Goal: Use online tool/utility: Utilize a website feature to perform a specific function

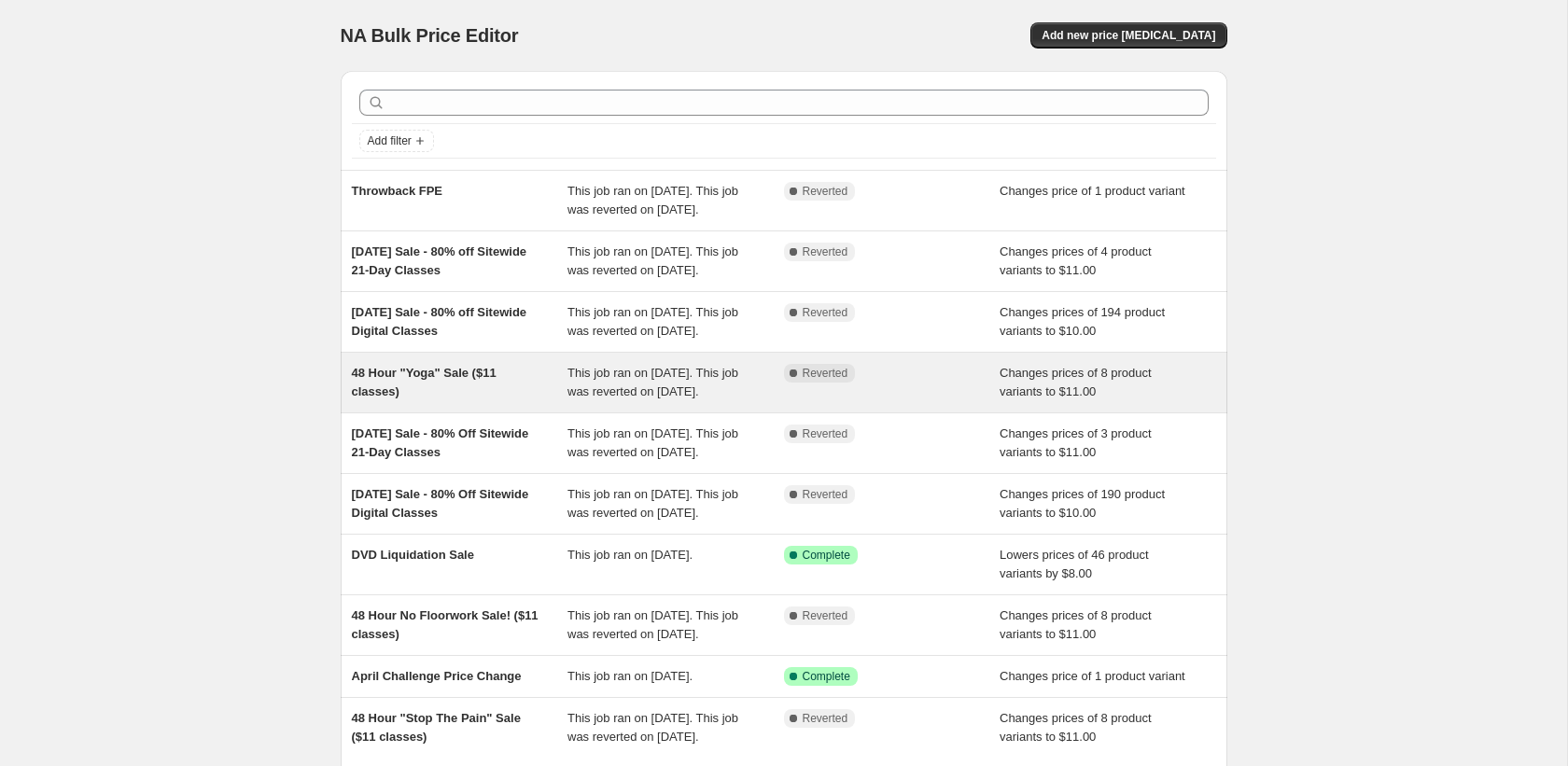
click at [443, 398] on span "48 Hour "Yoga" Sale ($11 classes)" at bounding box center [424, 383] width 145 height 33
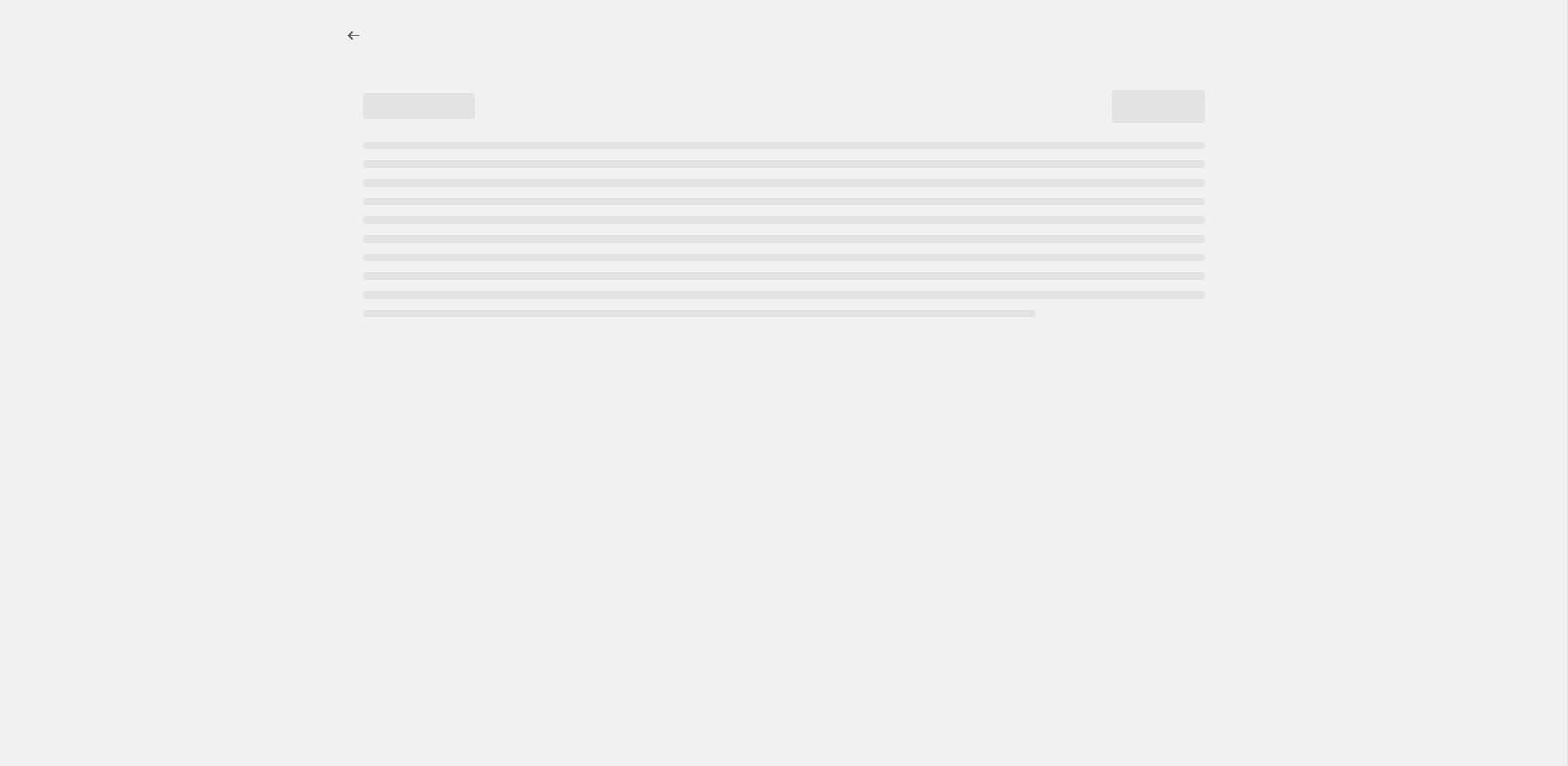
select select "no_change"
select select "collection"
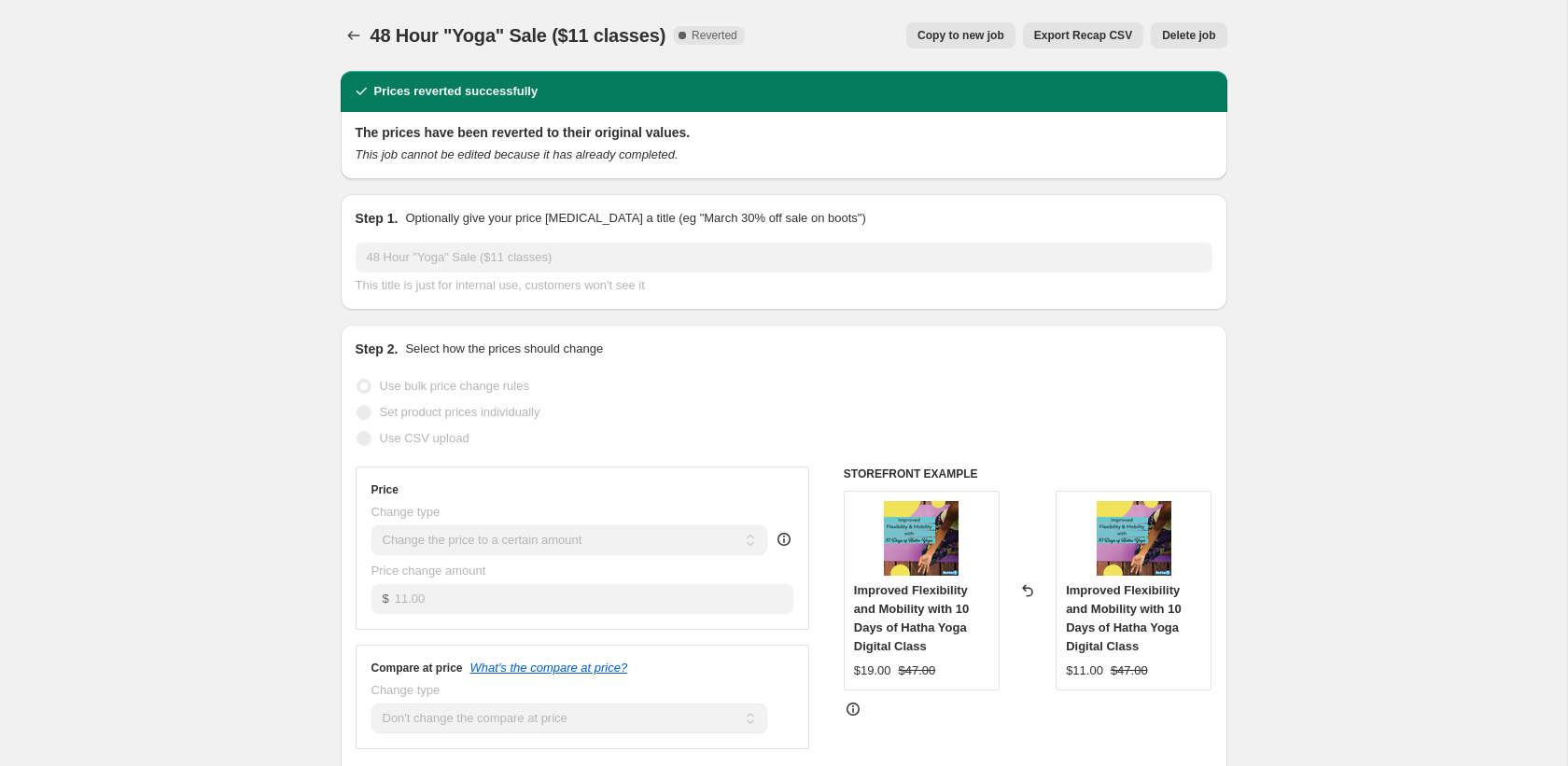
click at [989, 33] on span "Copy to new job" at bounding box center [960, 35] width 87 height 15
select select "no_change"
select select "collection"
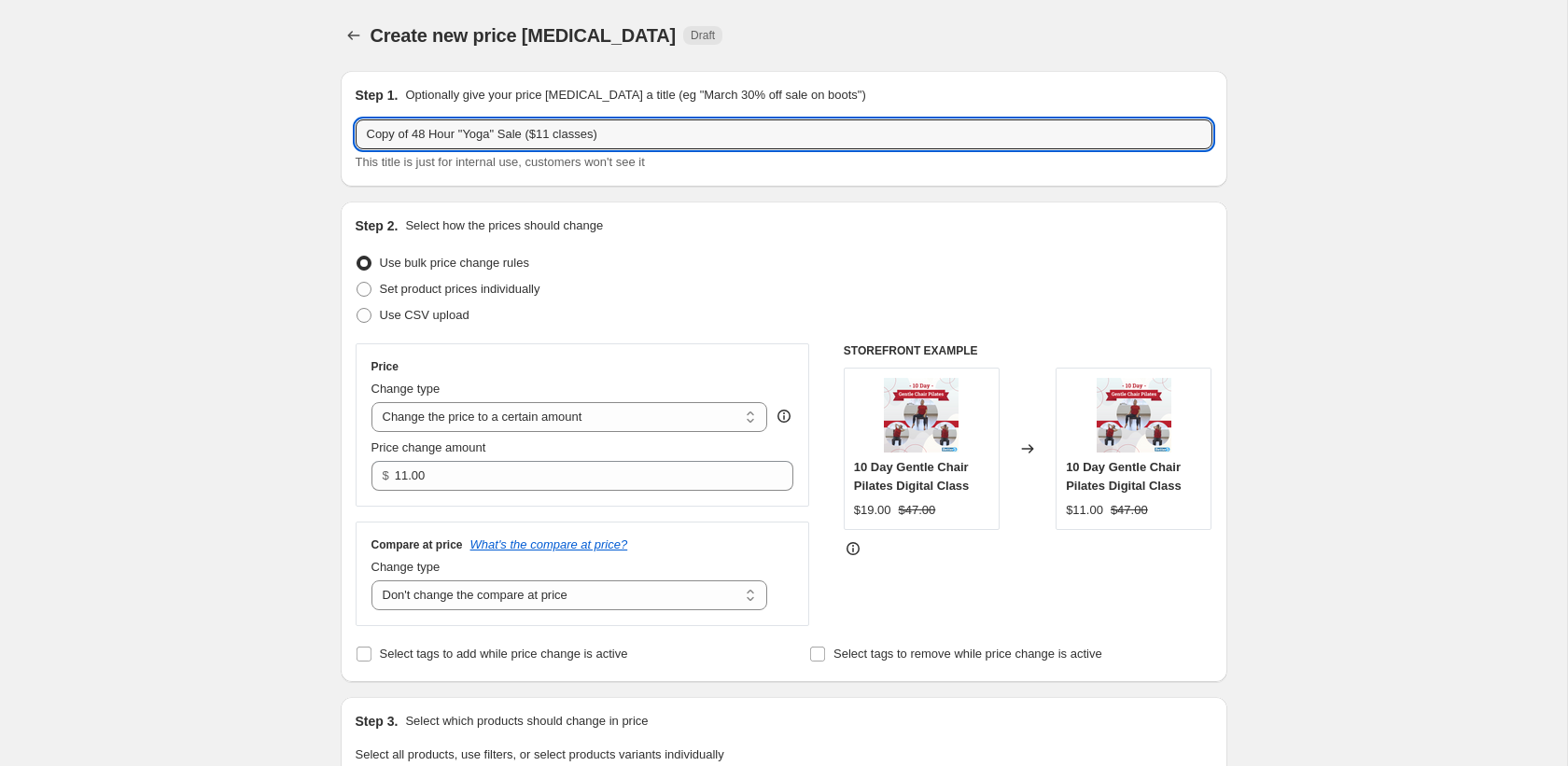
drag, startPoint x: 416, startPoint y: 135, endPoint x: 301, endPoint y: 128, distance: 115.2
click at [450, 138] on input "48 Hour "Yoga" Sale ($11 classes)" at bounding box center [784, 134] width 857 height 30
type input "48 Hour "Pilates" Sale ($11 classes)"
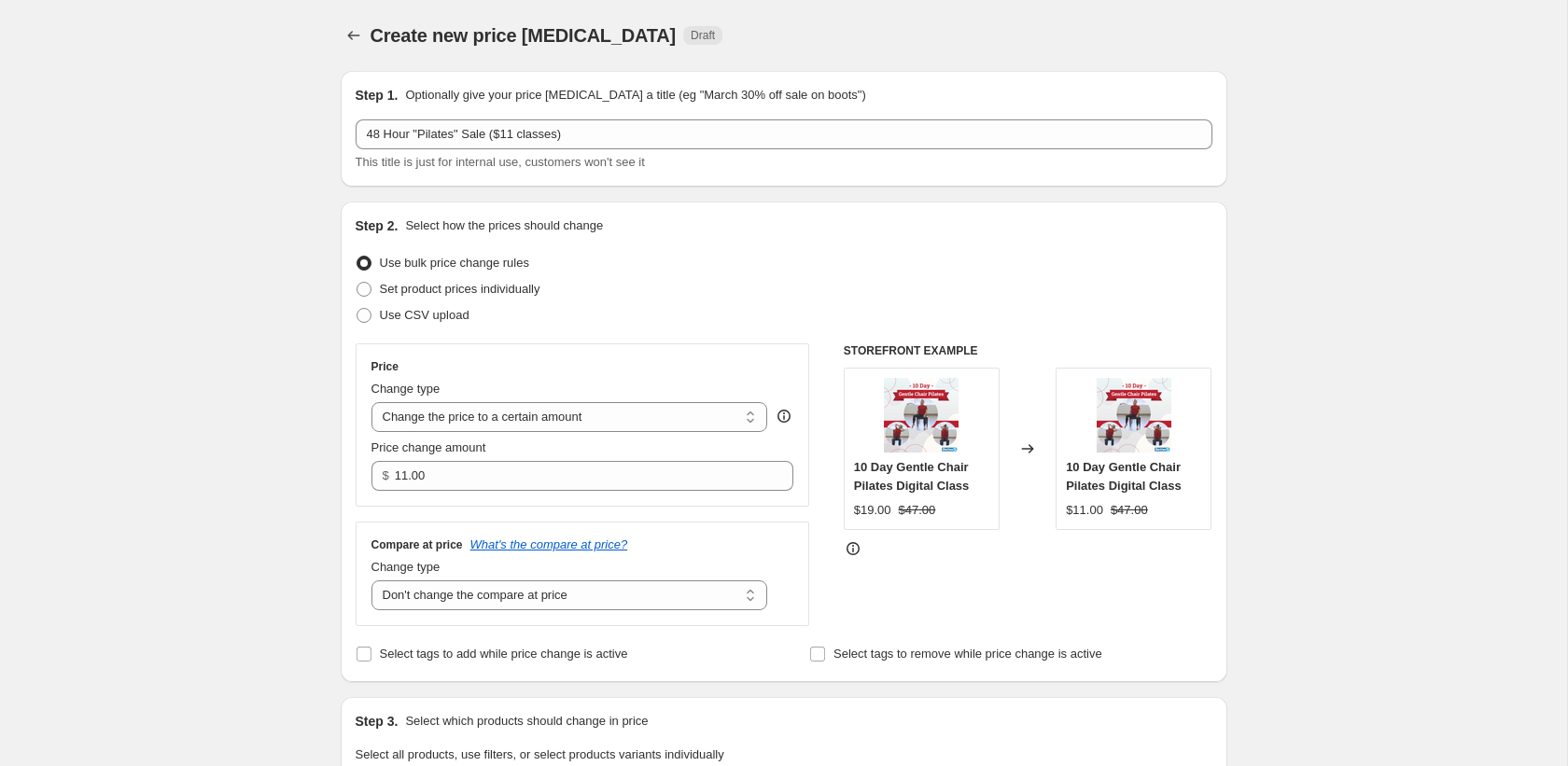
click at [644, 266] on div "Use bulk price change rules" at bounding box center [784, 263] width 857 height 26
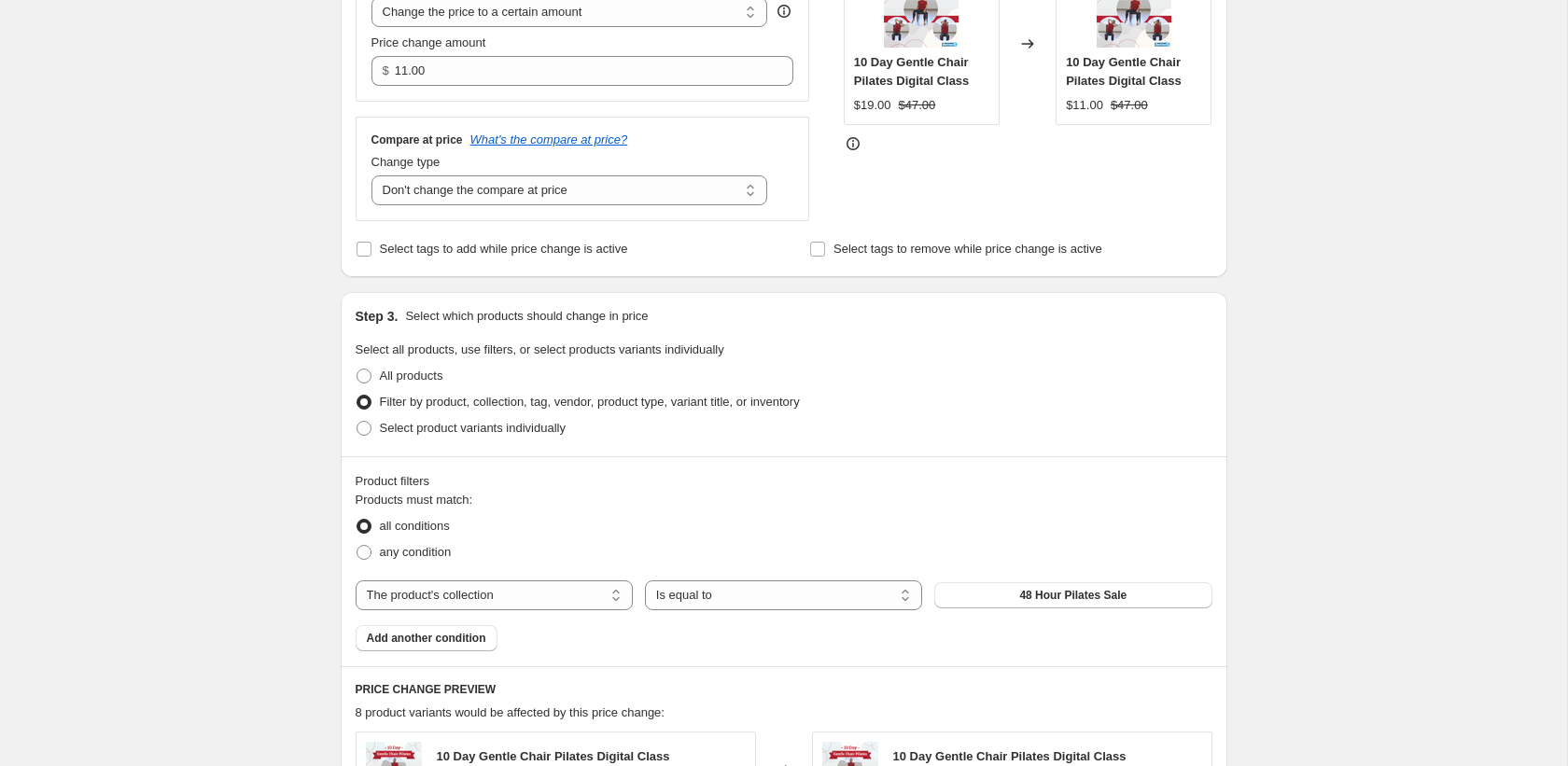
scroll to position [460, 0]
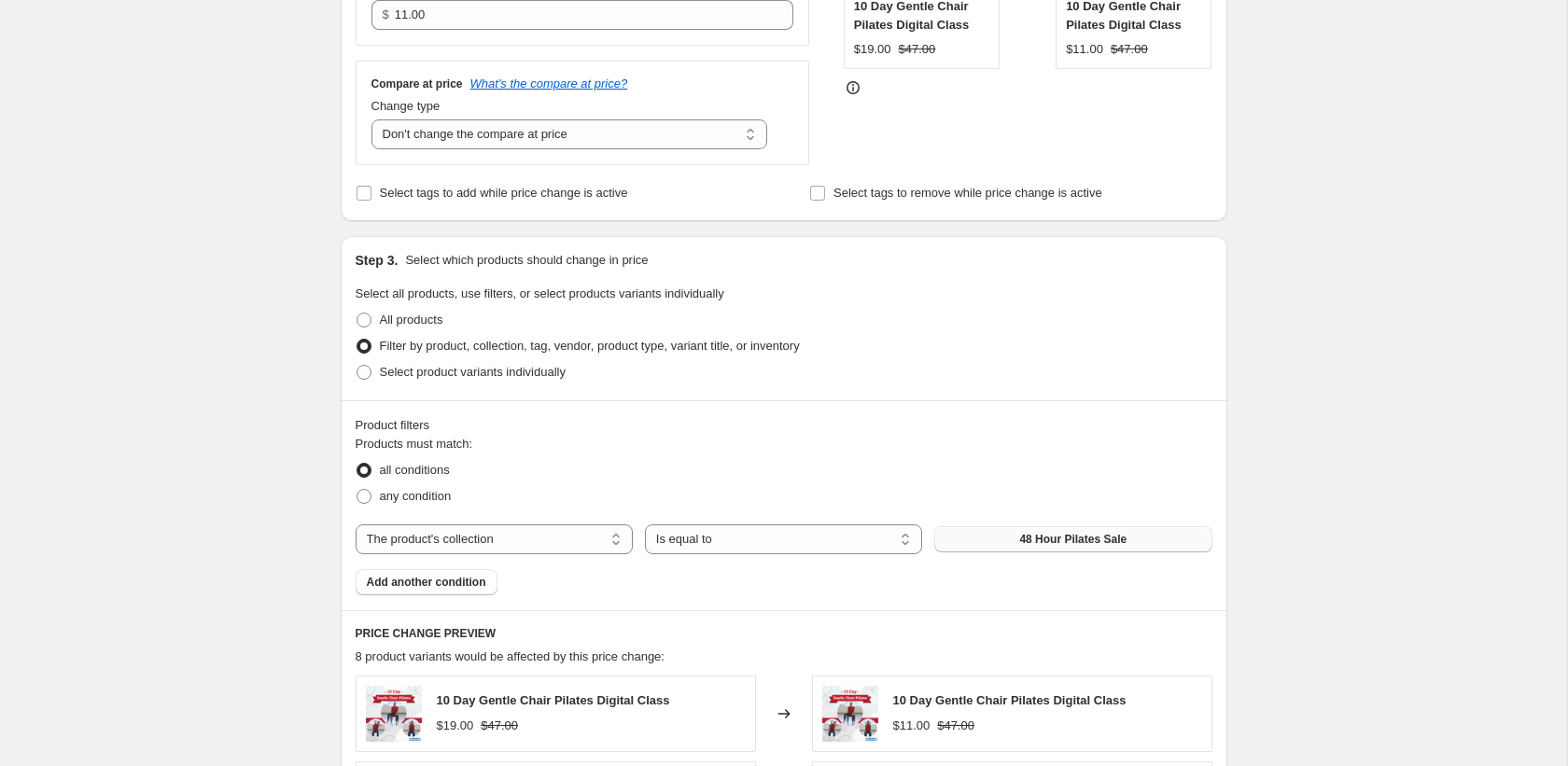
click at [1041, 539] on span "48 Hour Pilates Sale" at bounding box center [1072, 538] width 107 height 15
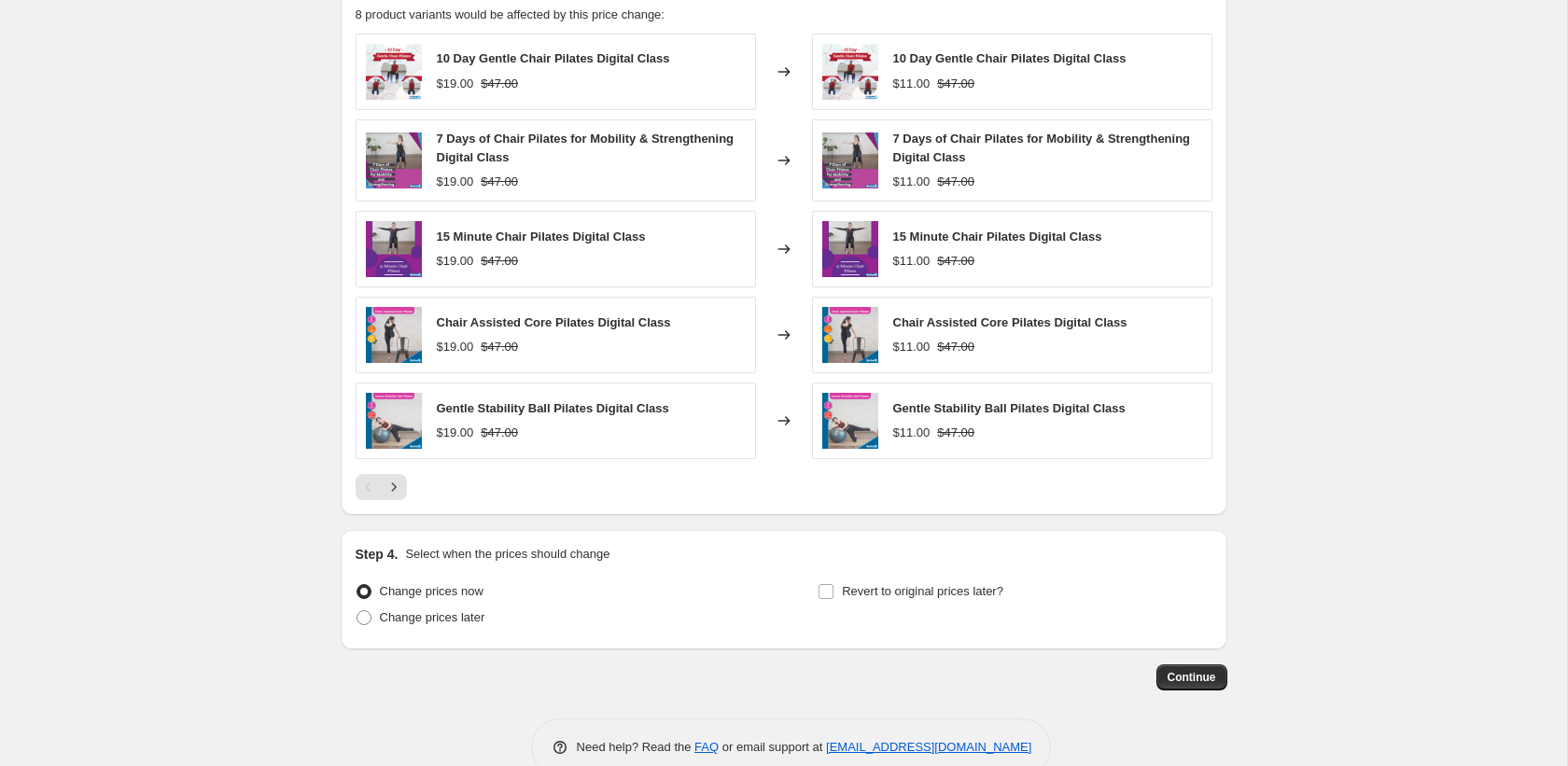
scroll to position [1141, 0]
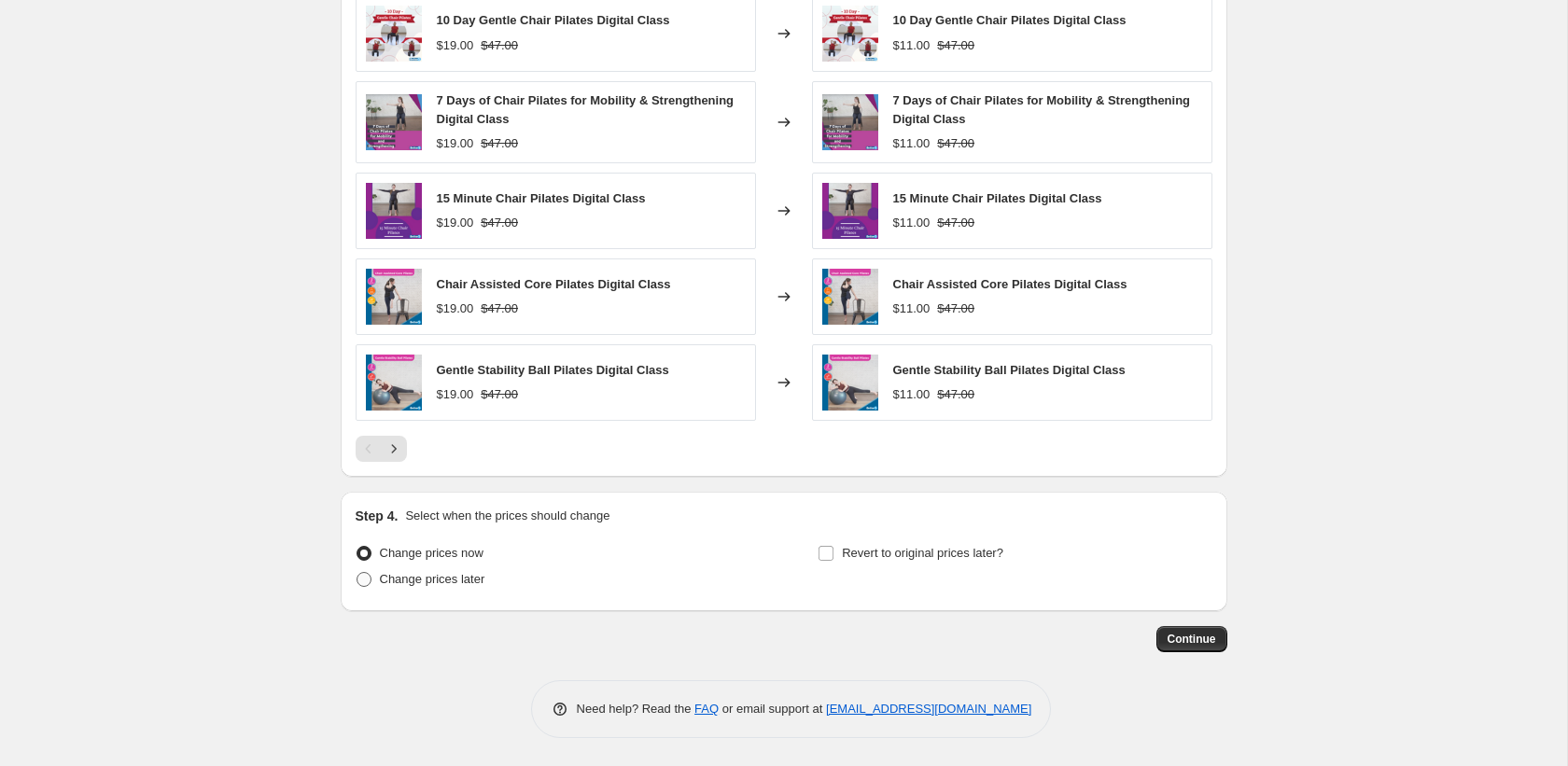
click at [361, 581] on span at bounding box center [363, 578] width 15 height 15
click at [357, 572] on input "Change prices later" at bounding box center [356, 571] width 1 height 1
radio input "true"
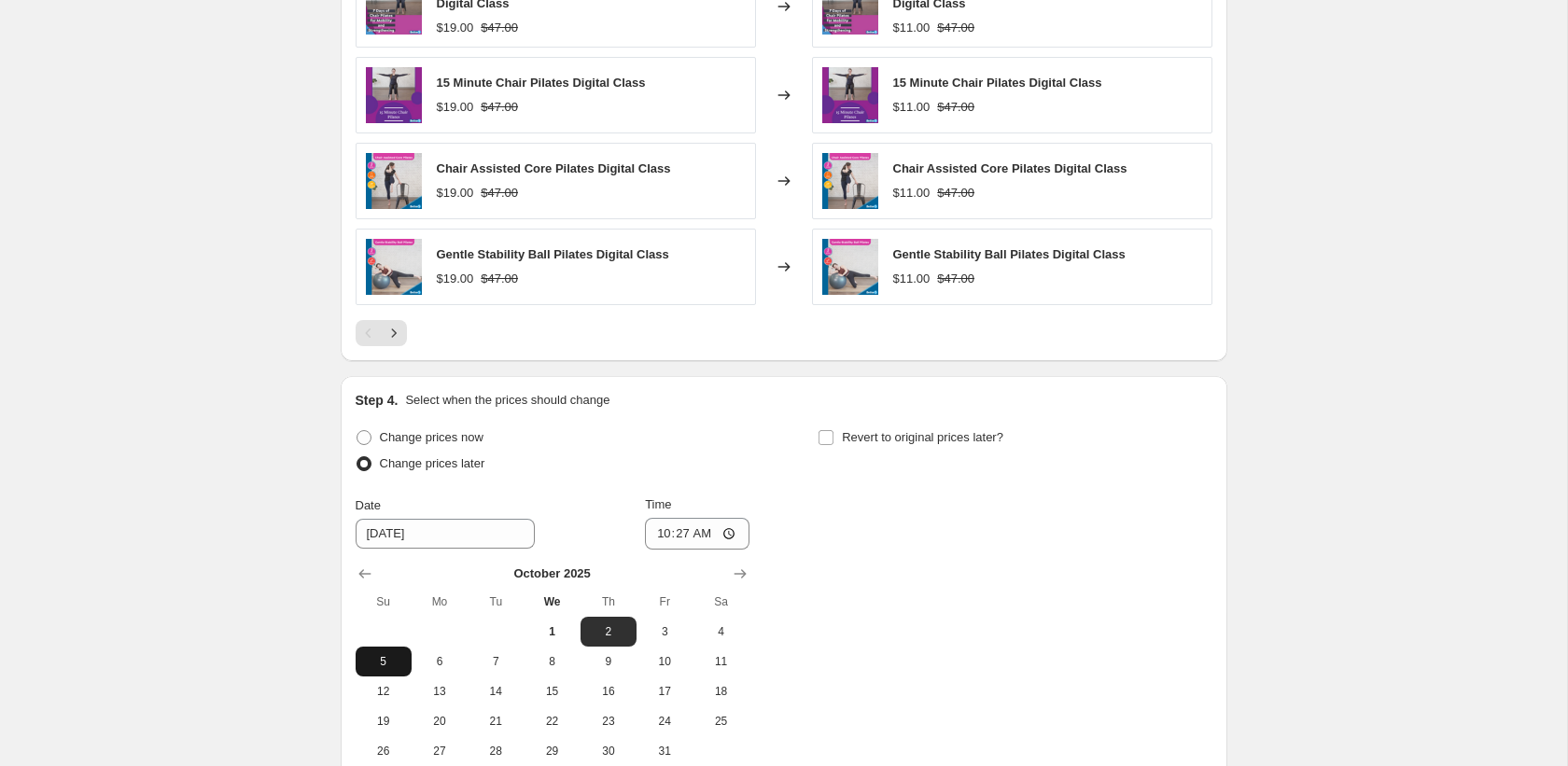
scroll to position [1372, 0]
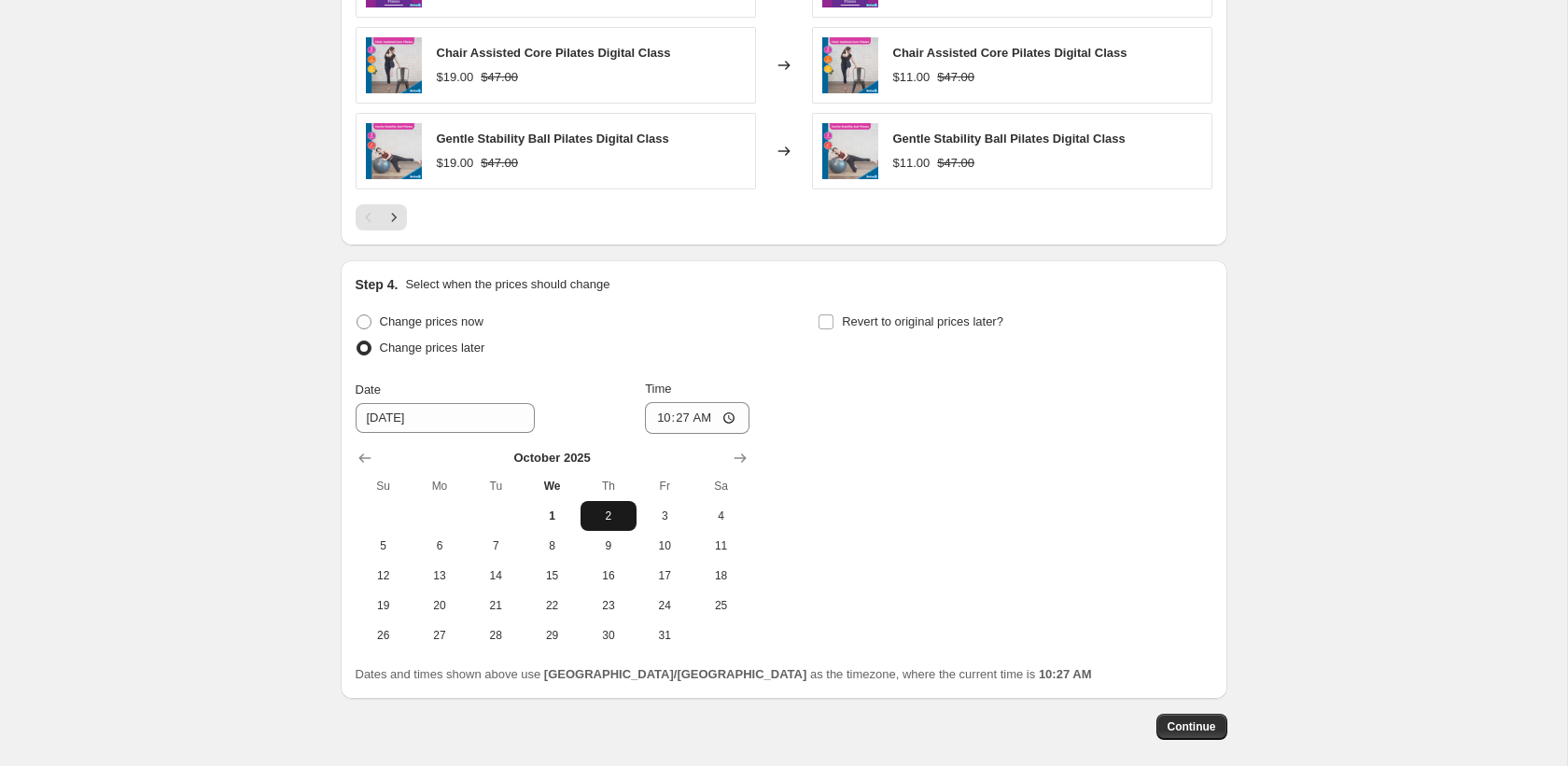
click at [606, 519] on span "2" at bounding box center [609, 515] width 41 height 15
click at [679, 417] on input "10:27" at bounding box center [696, 418] width 104 height 32
type input "10:00"
click at [826, 323] on input "Revert to original prices later?" at bounding box center [825, 321] width 15 height 15
checkbox input "true"
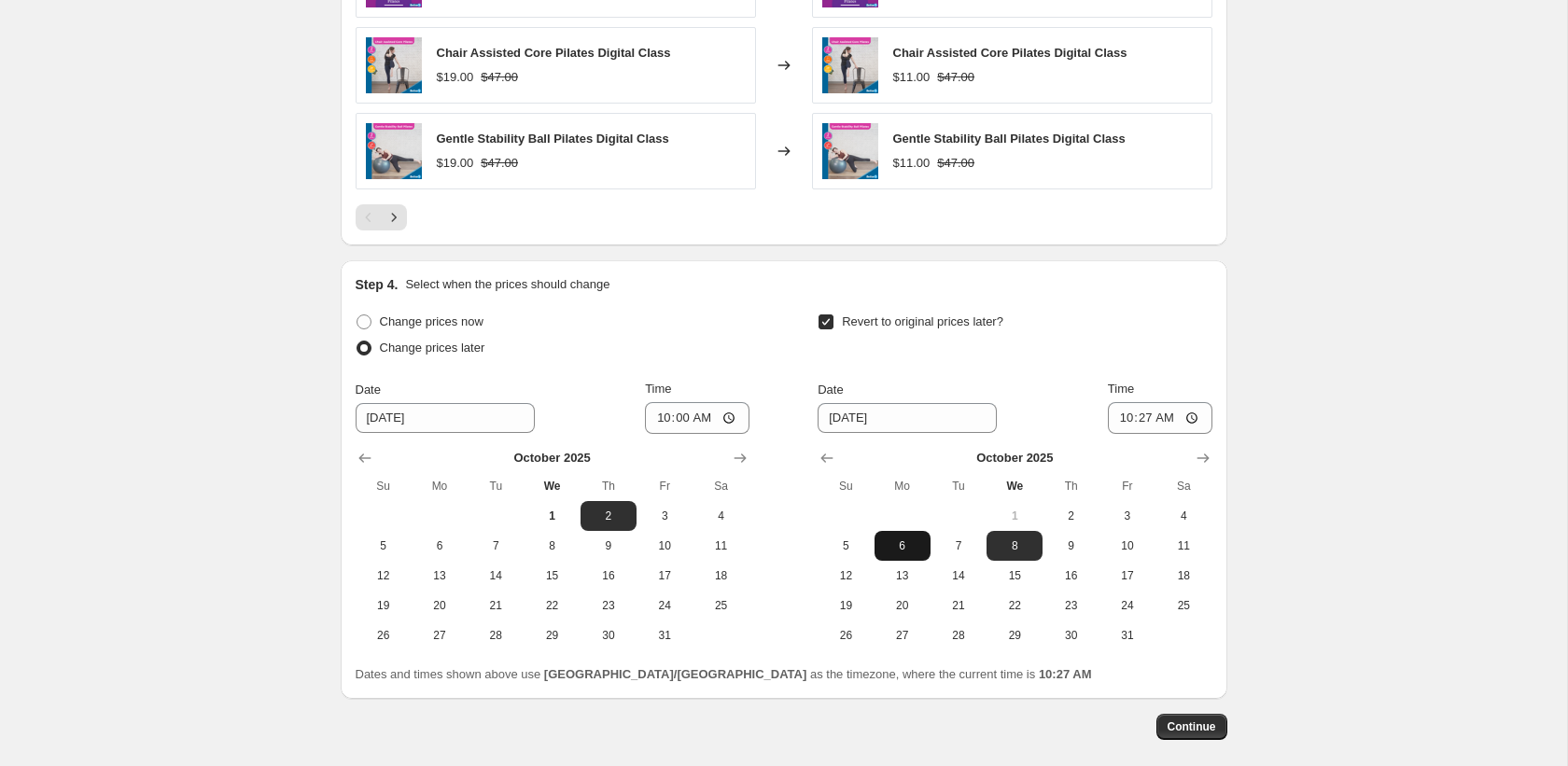
click at [898, 548] on span "6" at bounding box center [903, 545] width 41 height 15
type input "[DATE]"
click at [1124, 414] on input "10:27" at bounding box center [1160, 418] width 104 height 32
type input "09:00"
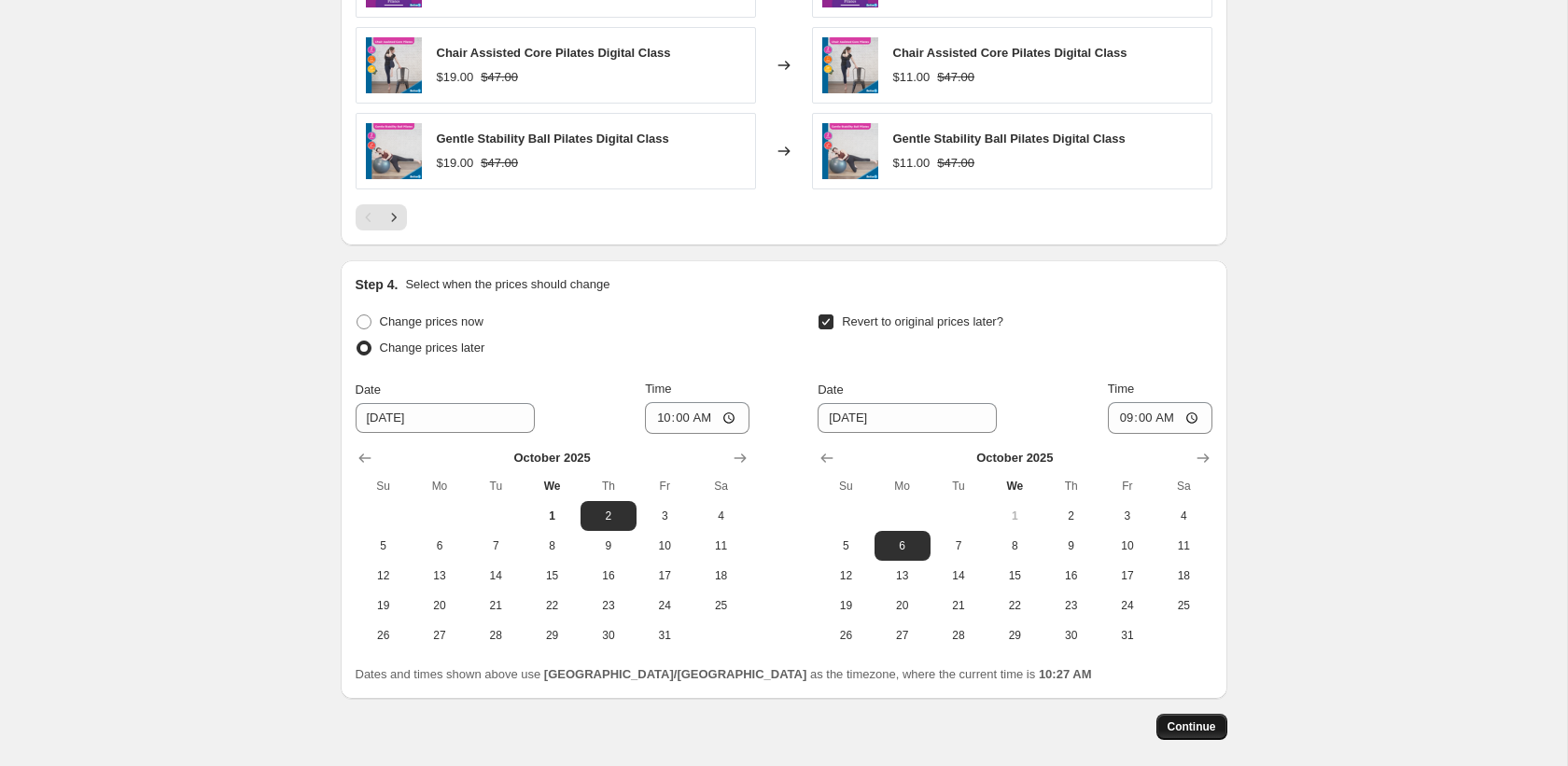
click at [1184, 723] on span "Continue" at bounding box center [1192, 726] width 49 height 15
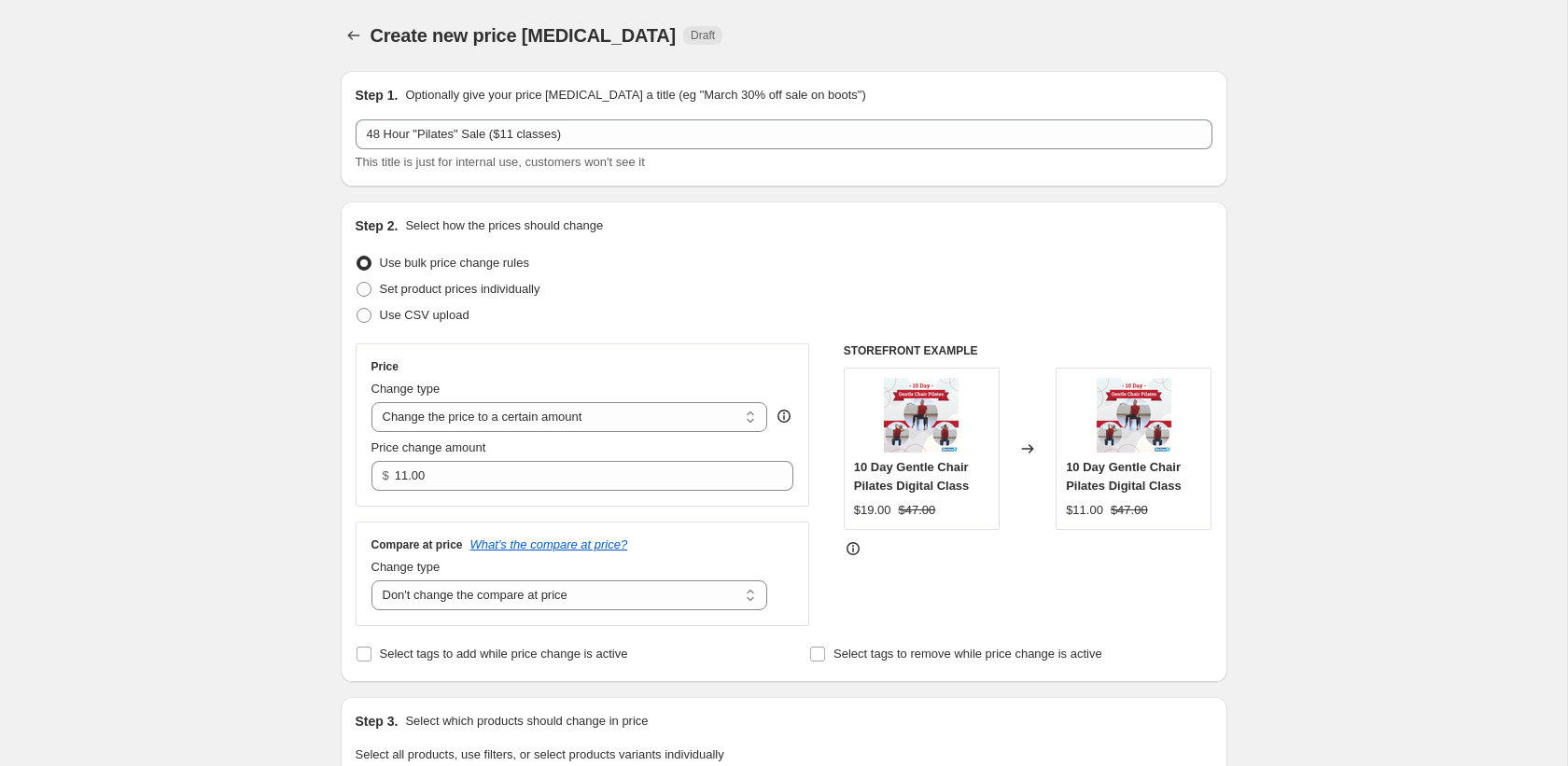
scroll to position [1373, 0]
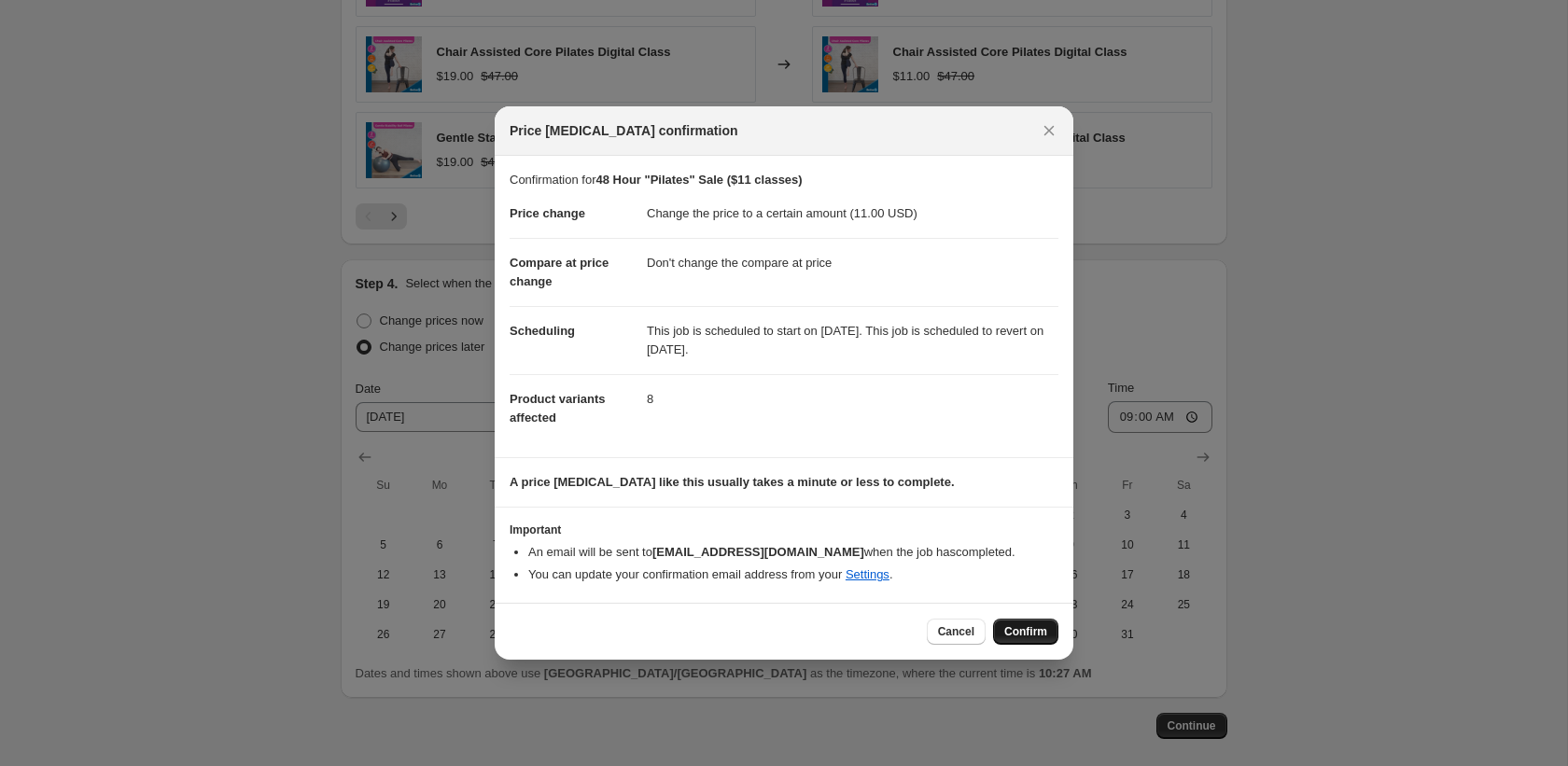
click at [1017, 629] on span "Confirm" at bounding box center [1026, 631] width 43 height 15
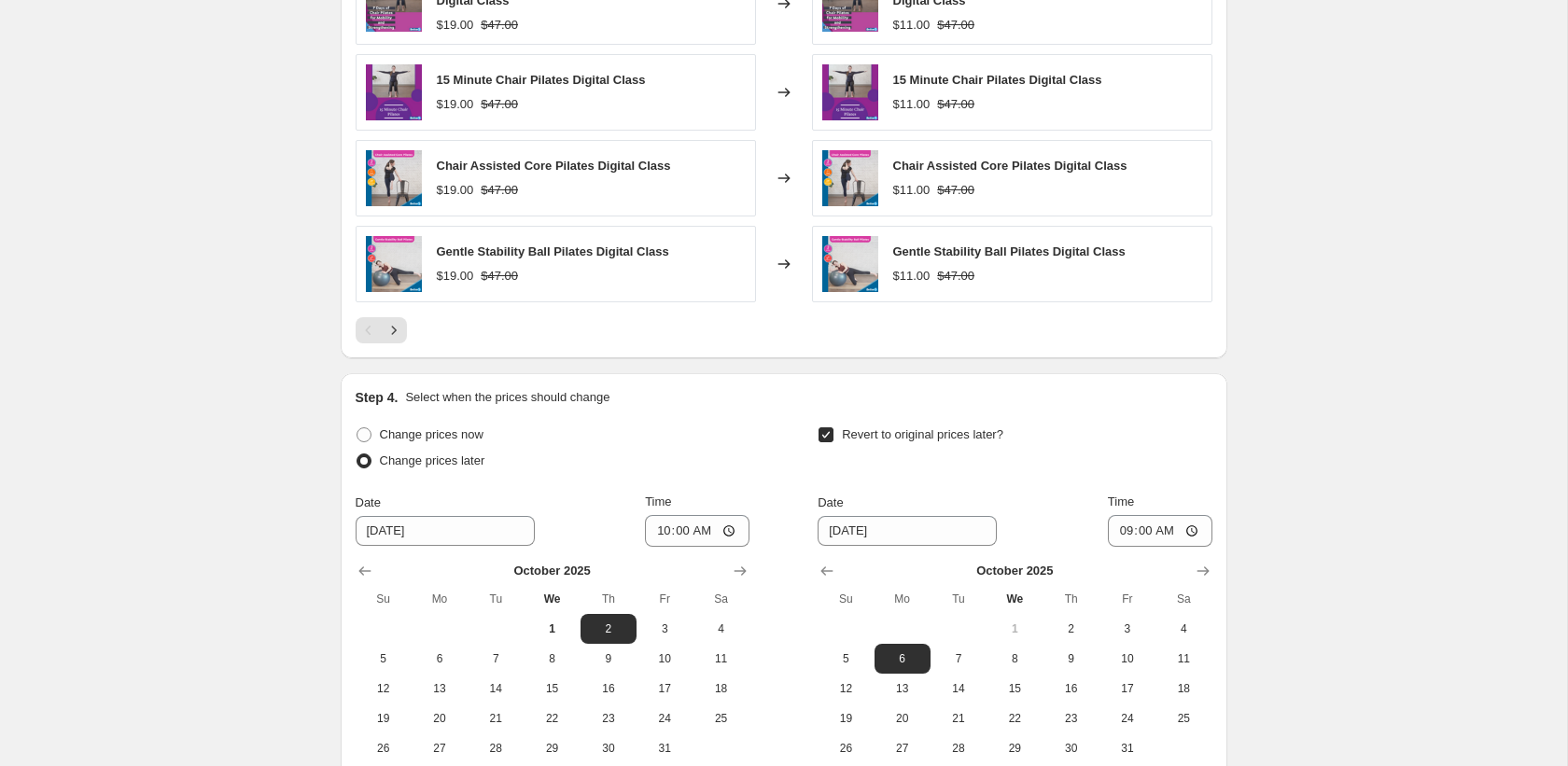
scroll to position [1574, 0]
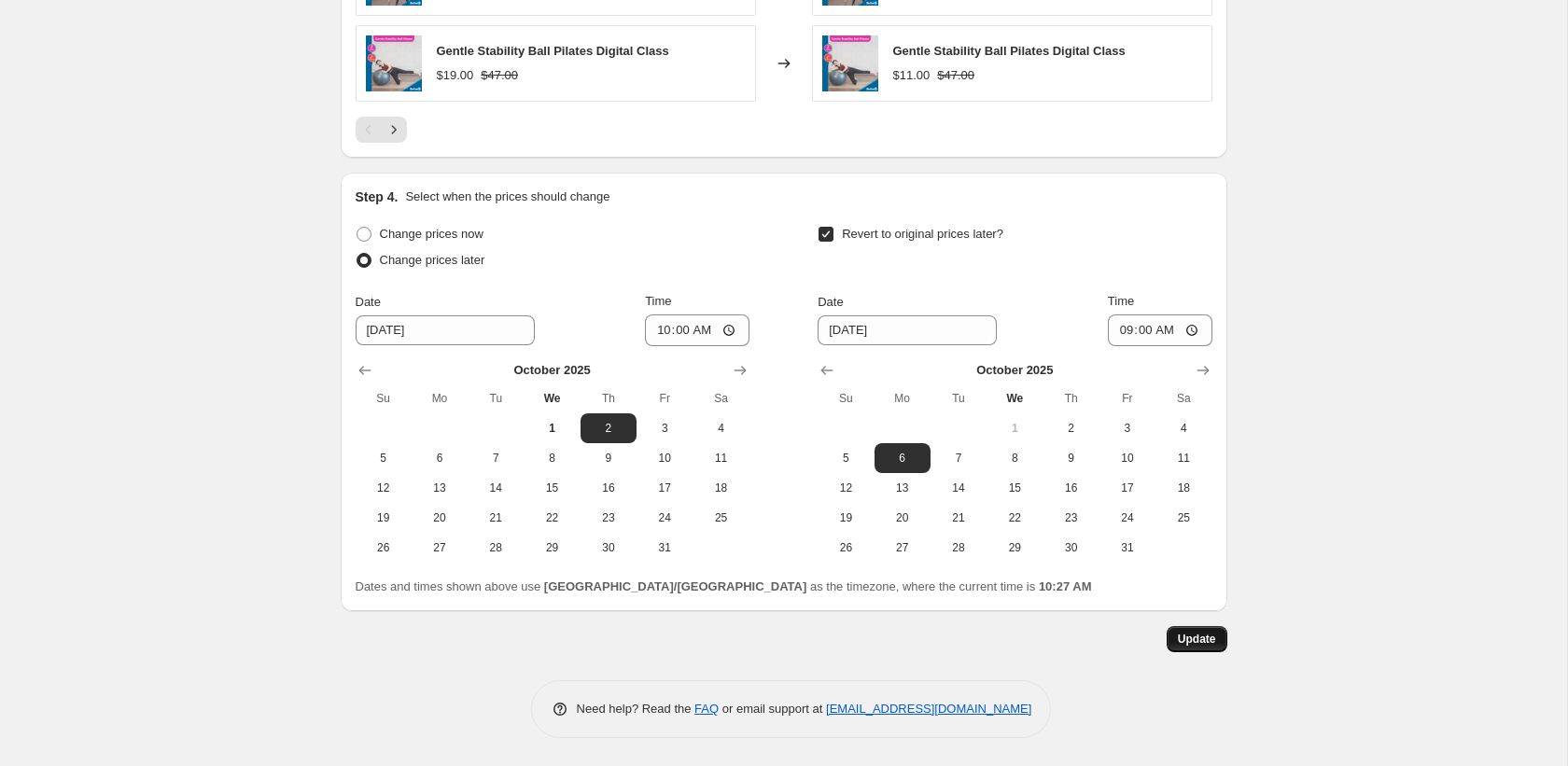
click at [1183, 641] on span "Update" at bounding box center [1196, 638] width 38 height 15
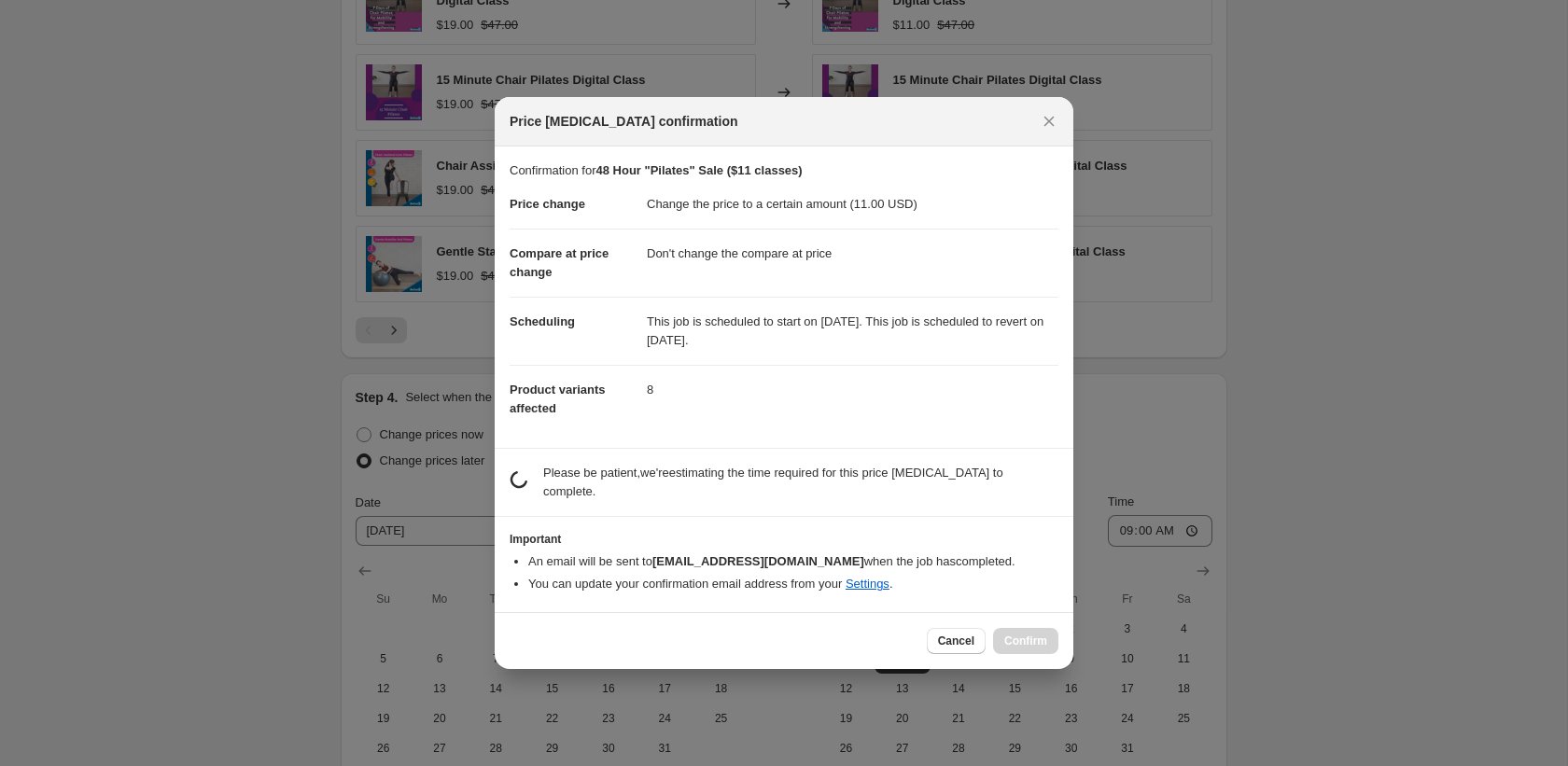
scroll to position [0, 0]
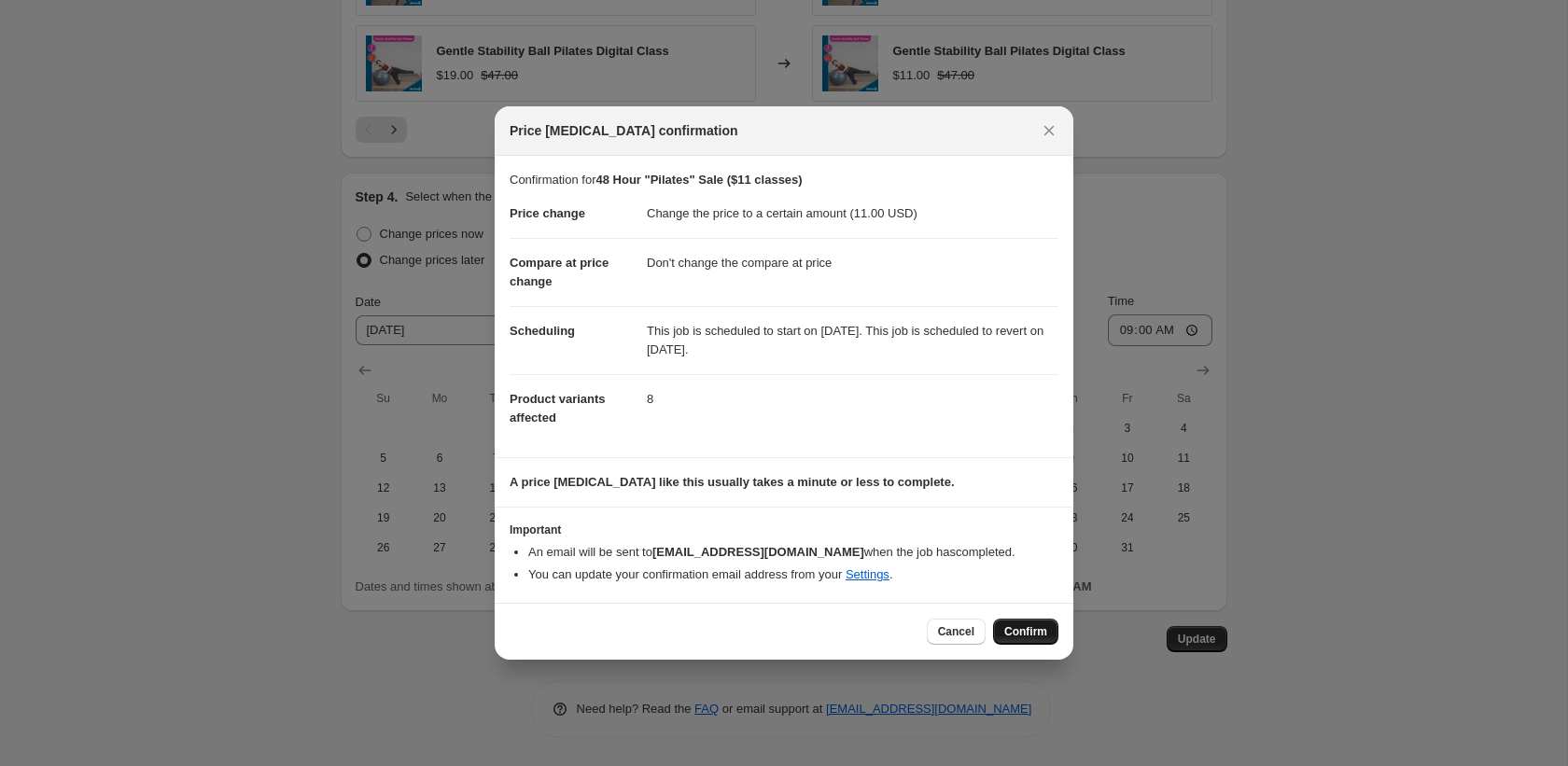
click at [1008, 623] on button "Confirm" at bounding box center [1026, 631] width 65 height 26
